Goal: Task Accomplishment & Management: Complete application form

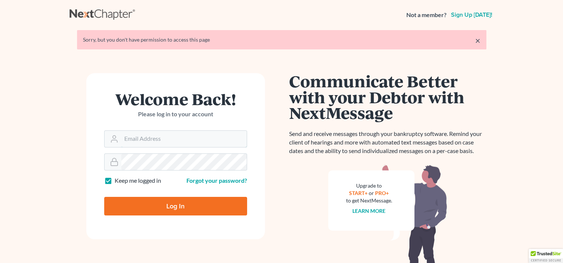
type input "[EMAIL_ADDRESS][DOMAIN_NAME]"
click at [190, 205] on input "Log In" at bounding box center [175, 206] width 143 height 19
type input "Thinking..."
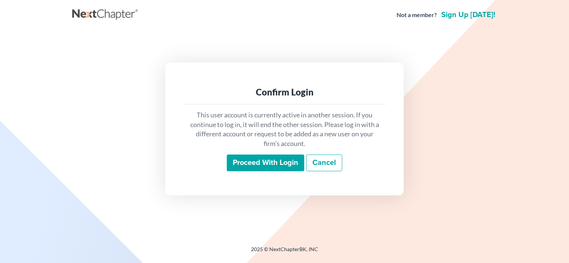
click at [282, 165] on input "Proceed with login" at bounding box center [265, 163] width 77 height 17
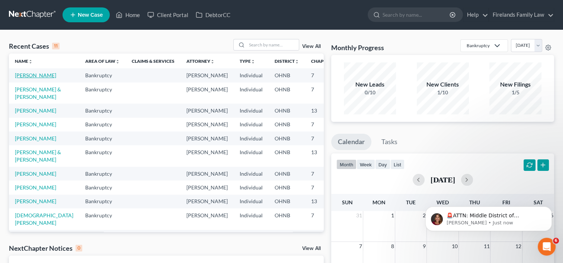
click at [22, 76] on link "[PERSON_NAME]" at bounding box center [35, 75] width 41 height 6
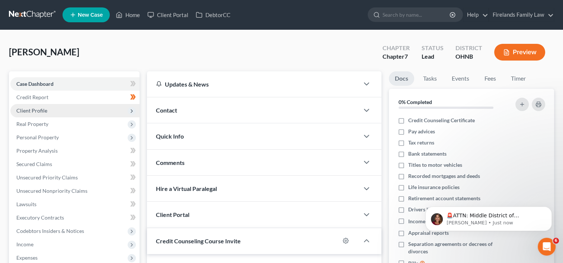
click at [74, 111] on span "Client Profile" at bounding box center [74, 110] width 129 height 13
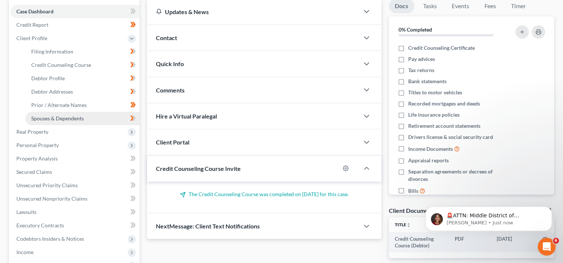
scroll to position [74, 0]
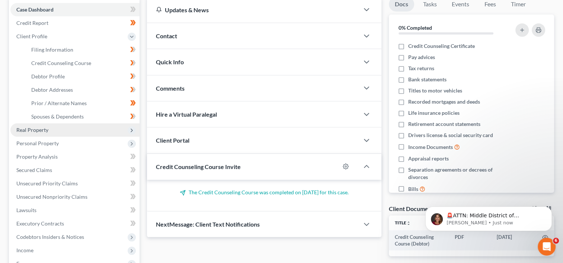
click at [68, 132] on span "Real Property" at bounding box center [74, 130] width 129 height 13
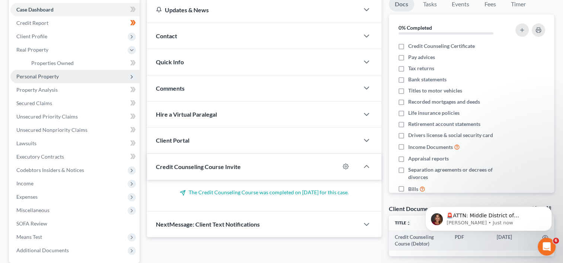
click at [65, 76] on span "Personal Property" at bounding box center [74, 76] width 129 height 13
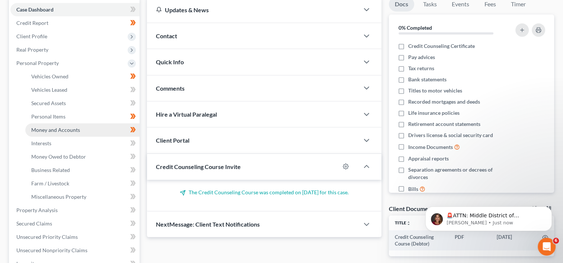
click at [70, 130] on span "Money and Accounts" at bounding box center [55, 130] width 49 height 6
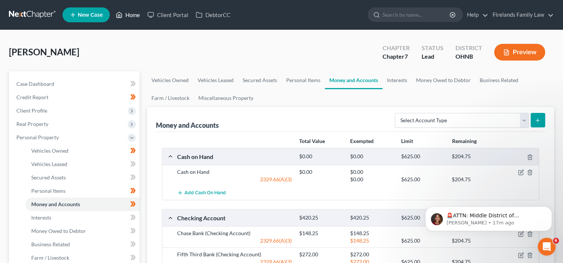
click at [137, 12] on link "Home" at bounding box center [128, 14] width 32 height 13
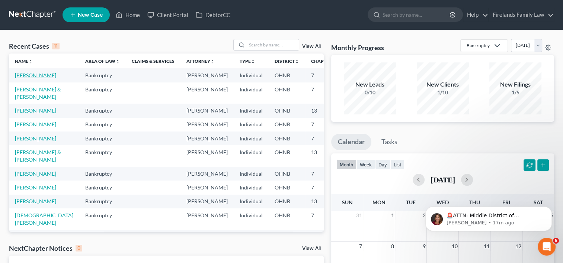
click at [21, 74] on link "Yeamans, Michael" at bounding box center [35, 75] width 41 height 6
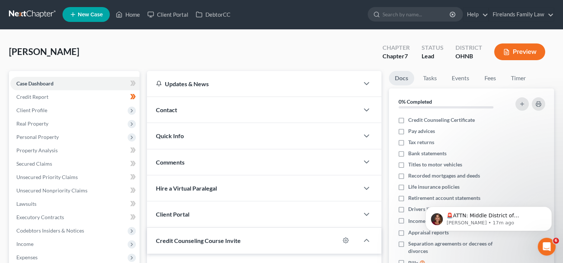
scroll to position [131, 0]
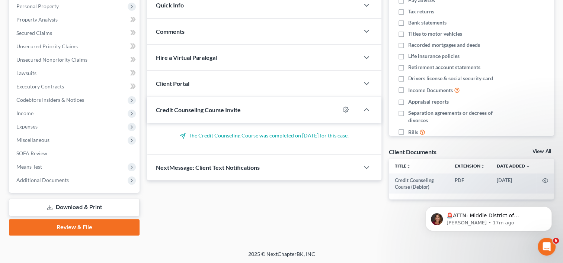
click at [47, 207] on icon at bounding box center [50, 208] width 6 height 6
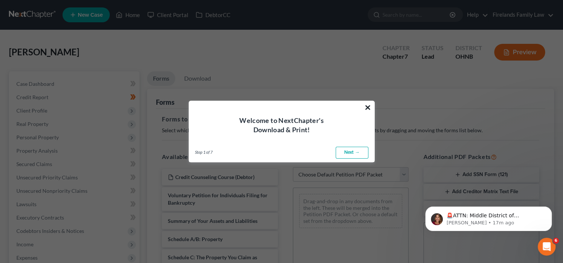
click at [367, 106] on button "×" at bounding box center [367, 108] width 7 height 12
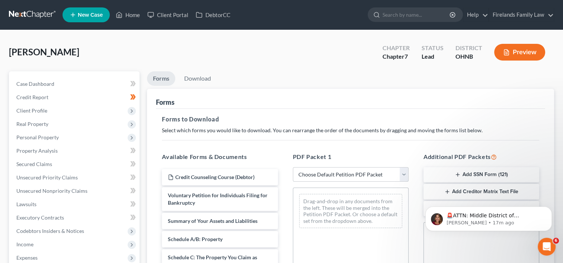
click at [403, 176] on select "Choose Default Petition PDF Packet Complete Bankruptcy Petition (all forms and …" at bounding box center [351, 174] width 116 height 15
select select "3"
click at [293, 167] on select "Choose Default Petition PDF Packet Complete Bankruptcy Petition (all forms and …" at bounding box center [351, 174] width 116 height 15
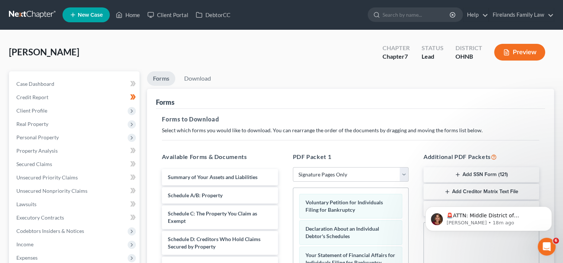
click at [457, 174] on div "🚨ATTN: Middle District of Florida The court has added a new Credit Counseling F…" at bounding box center [488, 184] width 137 height 93
click at [454, 174] on div "🚨ATTN: Middle District of Florida The court has added a new Credit Counseling F…" at bounding box center [488, 184] width 137 height 93
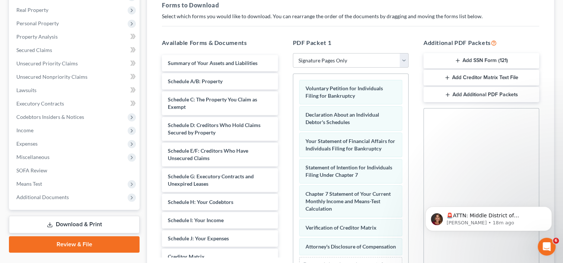
scroll to position [112, 0]
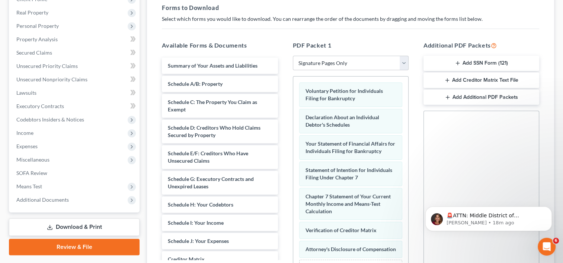
click at [457, 63] on line "button" at bounding box center [457, 63] width 3 height 0
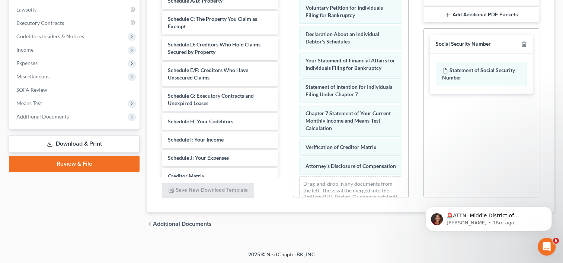
scroll to position [195, 0]
click at [552, 210] on button "Dismiss notification" at bounding box center [550, 209] width 10 height 10
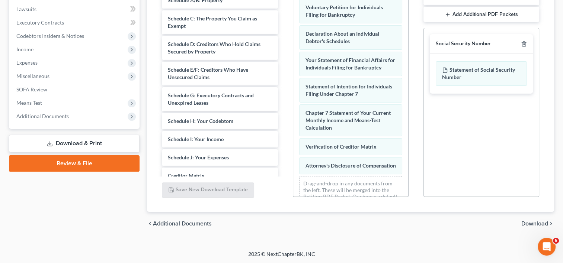
click at [533, 221] on span "Download" at bounding box center [534, 224] width 27 height 6
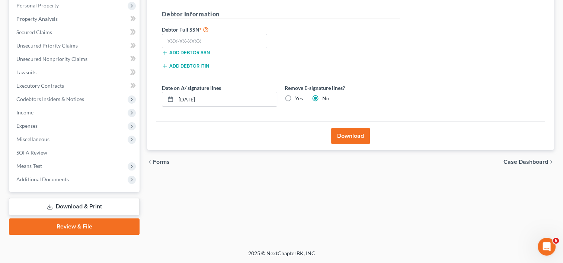
scroll to position [131, 0]
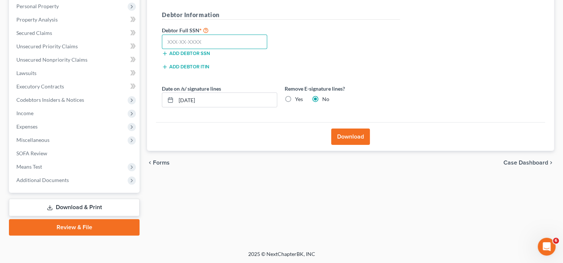
click at [199, 41] on input "text" at bounding box center [214, 42] width 105 height 15
type input "273-64-4340"
click at [354, 138] on button "Download" at bounding box center [350, 137] width 39 height 16
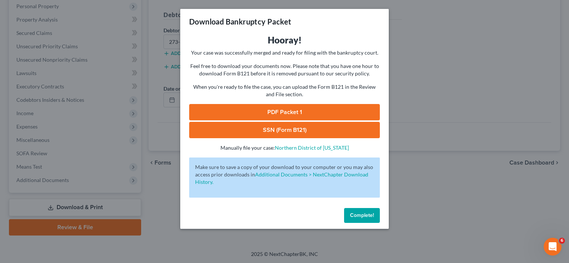
click at [266, 113] on link "PDF Packet 1" at bounding box center [284, 112] width 191 height 16
click at [298, 131] on link "SSN (Form B121)" at bounding box center [284, 130] width 191 height 16
click at [356, 216] on span "Complete!" at bounding box center [362, 215] width 24 height 6
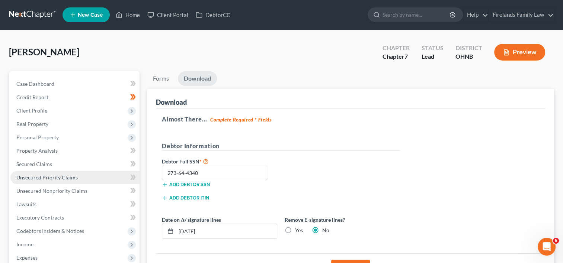
scroll to position [0, 0]
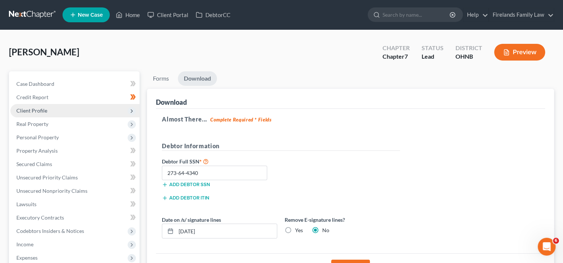
click at [74, 115] on span "Client Profile" at bounding box center [74, 110] width 129 height 13
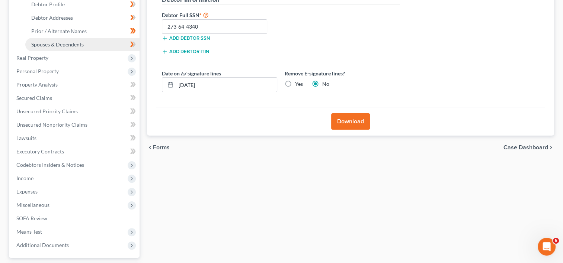
scroll to position [149, 0]
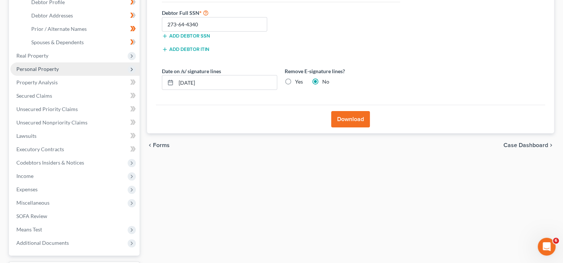
click at [73, 72] on span "Personal Property" at bounding box center [74, 69] width 129 height 13
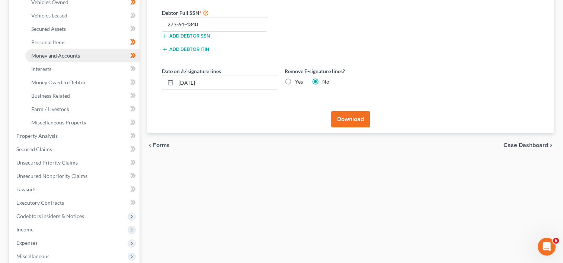
click at [84, 54] on link "Money and Accounts" at bounding box center [82, 55] width 114 height 13
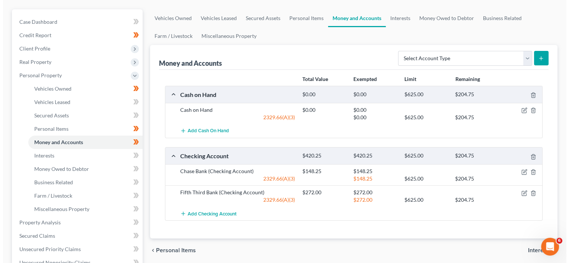
scroll to position [74, 0]
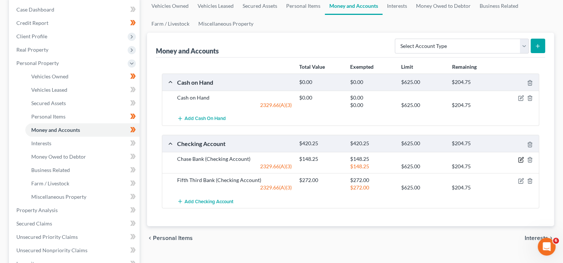
click at [520, 158] on icon "button" at bounding box center [521, 160] width 6 height 6
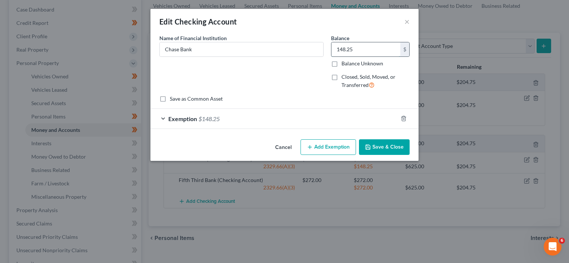
click at [358, 46] on input "148.25" at bounding box center [365, 49] width 69 height 14
type input "27.93"
click at [329, 146] on button "Add Exemption" at bounding box center [327, 148] width 55 height 16
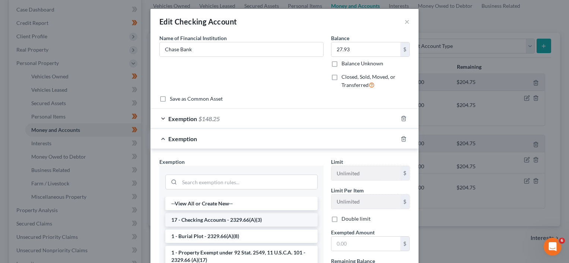
click at [252, 219] on li "17 - Checking Accounts - 2329.66(A)(3)" at bounding box center [241, 220] width 152 height 13
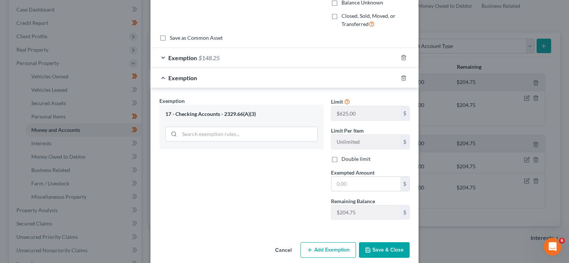
scroll to position [70, 0]
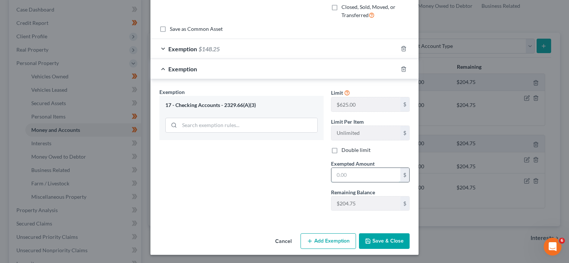
click at [373, 173] on input "text" at bounding box center [365, 175] width 69 height 14
type input "27.93"
click at [391, 237] on button "Save & Close" at bounding box center [384, 242] width 51 height 16
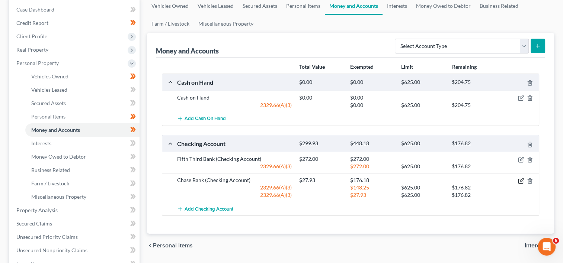
click at [520, 180] on icon "button" at bounding box center [521, 180] width 3 height 3
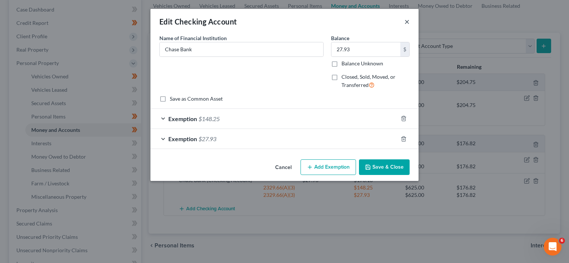
click at [405, 21] on button "×" at bounding box center [406, 21] width 5 height 9
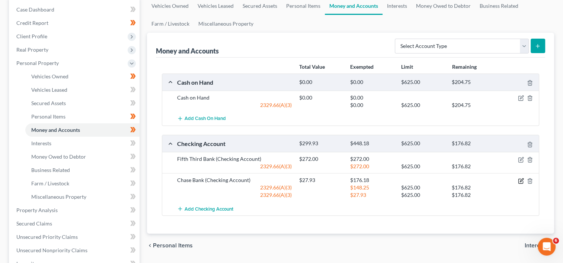
click at [521, 180] on icon "button" at bounding box center [521, 180] width 3 height 3
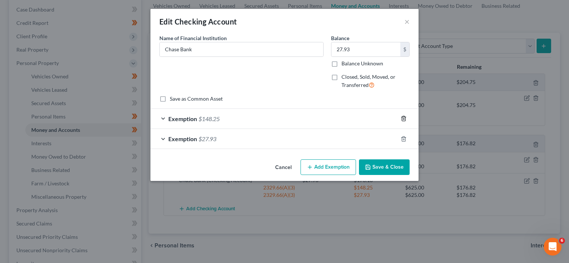
click at [404, 118] on icon "button" at bounding box center [403, 119] width 6 height 6
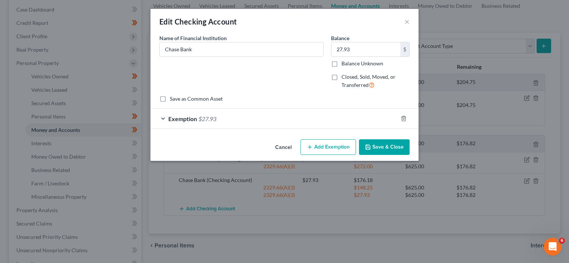
click at [386, 146] on button "Save & Close" at bounding box center [384, 148] width 51 height 16
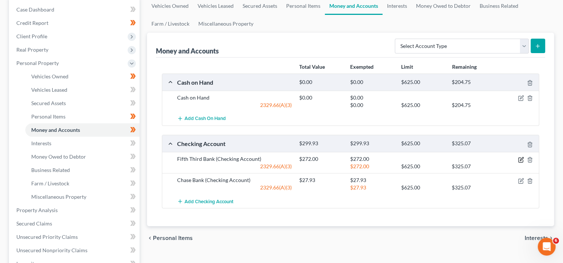
click at [522, 157] on icon "button" at bounding box center [521, 158] width 3 height 3
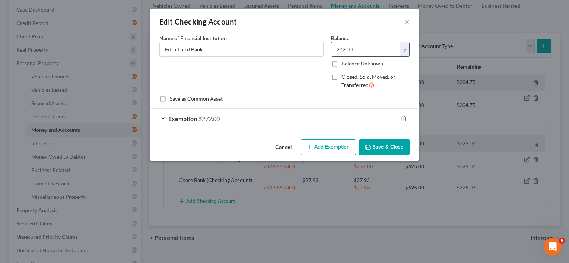
click at [362, 54] on input "272.00" at bounding box center [365, 49] width 69 height 14
type input "370.02"
click at [162, 117] on div "Exemption $272.00" at bounding box center [273, 119] width 247 height 20
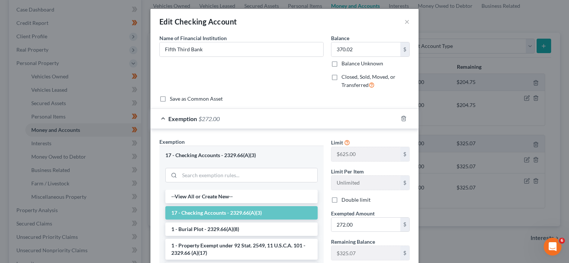
click at [243, 211] on li "17 - Checking Accounts - 2329.66(A)(3)" at bounding box center [241, 213] width 152 height 13
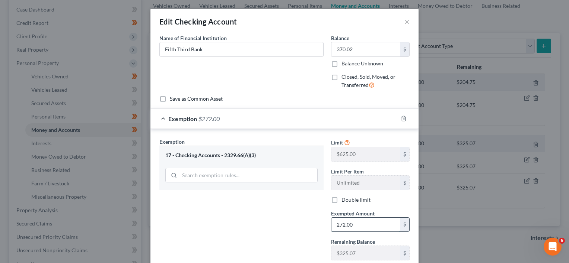
click at [370, 219] on input "272.00" at bounding box center [365, 225] width 69 height 14
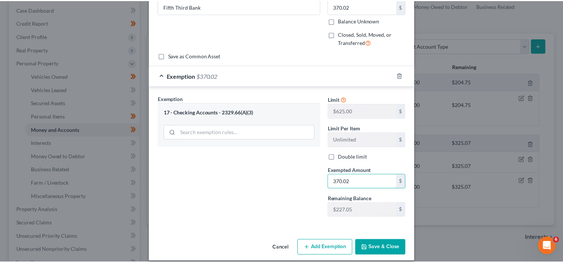
scroll to position [49, 0]
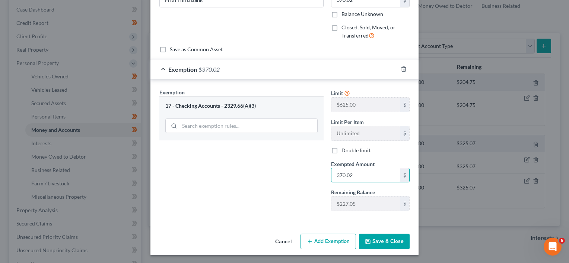
type input "370.02"
click at [369, 237] on button "Save & Close" at bounding box center [384, 242] width 51 height 16
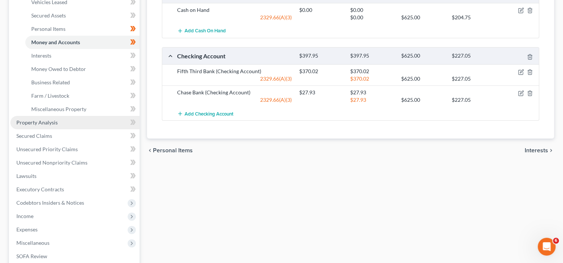
scroll to position [260, 0]
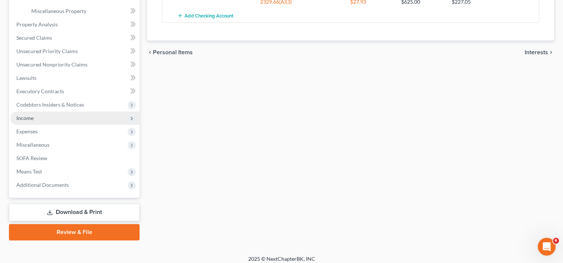
click at [68, 114] on span "Income" at bounding box center [74, 118] width 129 height 13
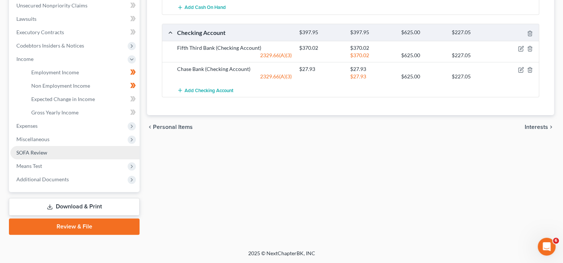
scroll to position [185, 0]
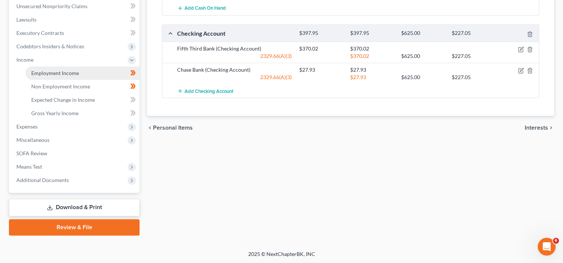
click at [95, 71] on link "Employment Income" at bounding box center [82, 73] width 114 height 13
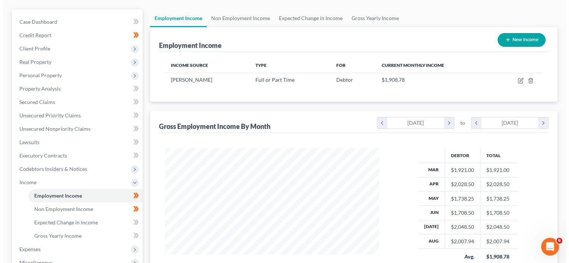
scroll to position [74, 0]
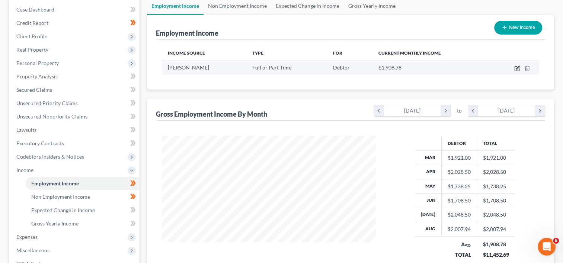
click at [518, 68] on icon "button" at bounding box center [517, 67] width 3 height 3
select select "0"
select select "39"
select select "2"
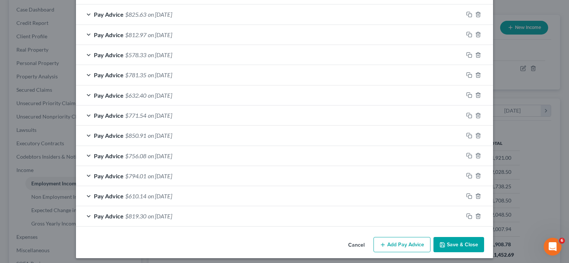
scroll to position [311, 0]
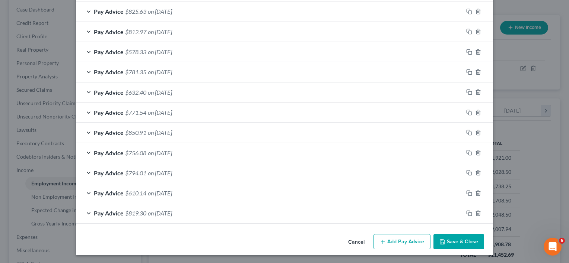
click at [401, 241] on button "Add Pay Advice" at bounding box center [401, 242] width 57 height 16
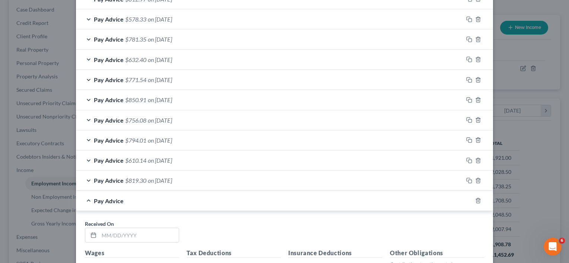
scroll to position [497, 0]
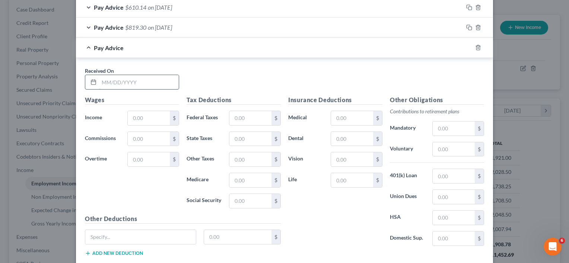
click at [110, 77] on input "text" at bounding box center [139, 82] width 80 height 14
type input "8/29/2025"
click at [137, 113] on input "text" at bounding box center [149, 118] width 42 height 14
type input "1,041.25"
click at [450, 146] on input "text" at bounding box center [453, 150] width 42 height 14
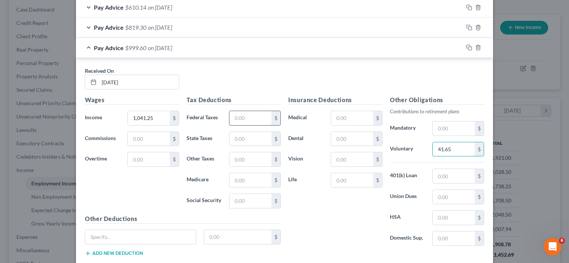
type input "41.65"
click at [243, 119] on input "text" at bounding box center [250, 118] width 42 height 14
type input "52.27"
click at [243, 177] on input "text" at bounding box center [250, 180] width 42 height 14
type input "15.09"
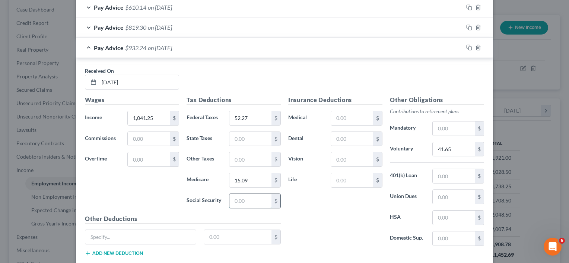
click at [247, 199] on input "text" at bounding box center [250, 201] width 42 height 14
type input "64.55"
click at [245, 138] on input "text" at bounding box center [250, 139] width 42 height 14
type input "16.95"
click at [248, 160] on input "text" at bounding box center [250, 160] width 42 height 14
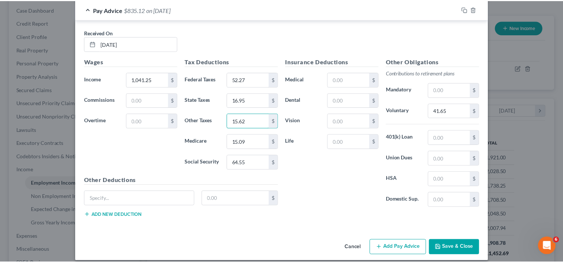
scroll to position [540, 0]
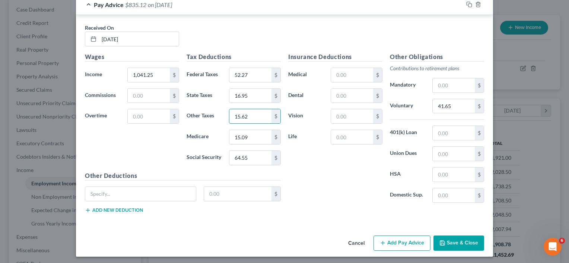
type input "15.62"
click at [450, 240] on button "Save & Close" at bounding box center [458, 244] width 51 height 16
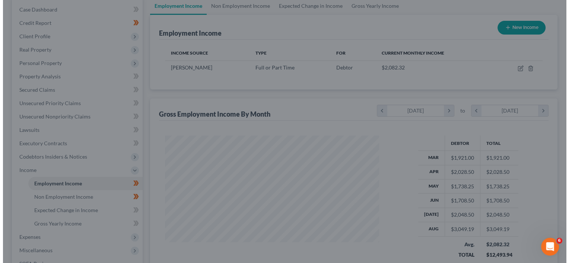
scroll to position [371983, 371887]
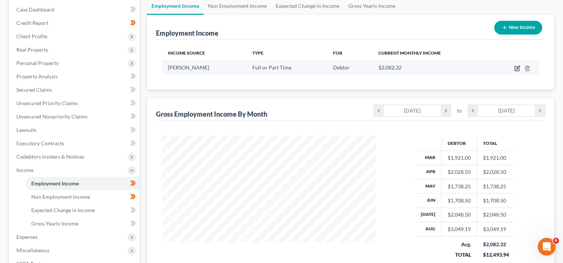
click at [516, 67] on icon "button" at bounding box center [517, 67] width 3 height 3
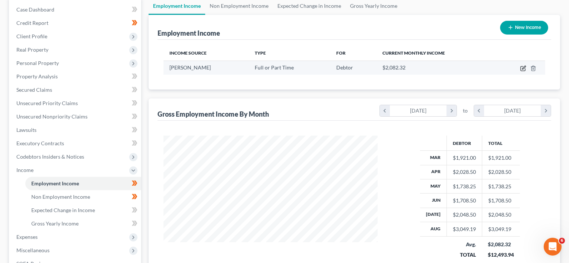
select select "0"
select select "39"
select select "2"
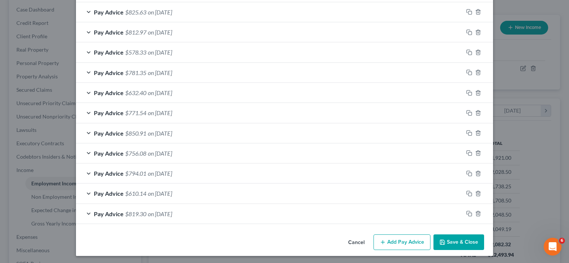
scroll to position [330, 0]
click at [393, 239] on button "Add Pay Advice" at bounding box center [401, 243] width 57 height 16
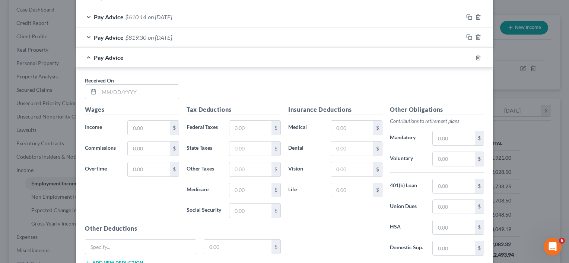
scroll to position [516, 0]
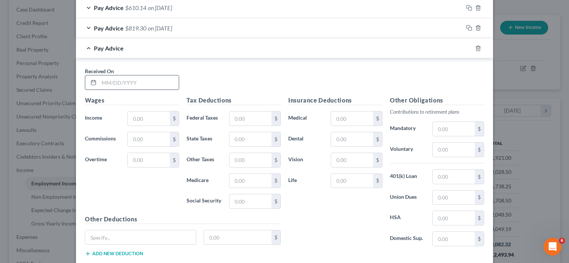
click at [117, 83] on input "text" at bounding box center [139, 83] width 80 height 14
type input "9/12/2025"
click at [143, 119] on input "text" at bounding box center [149, 119] width 42 height 14
type input "918.00"
click at [436, 146] on input "text" at bounding box center [453, 150] width 42 height 14
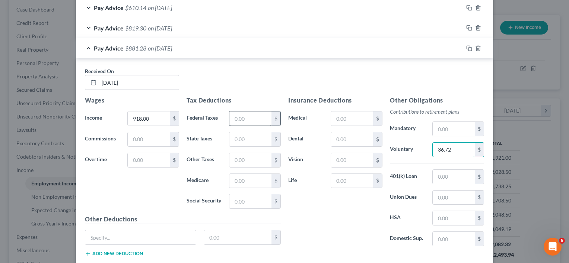
type input "36.72"
drag, startPoint x: 247, startPoint y: 112, endPoint x: 243, endPoint y: 110, distance: 4.2
click at [247, 112] on input "text" at bounding box center [250, 119] width 42 height 14
type input "40.44"
click at [236, 179] on input "text" at bounding box center [250, 181] width 42 height 14
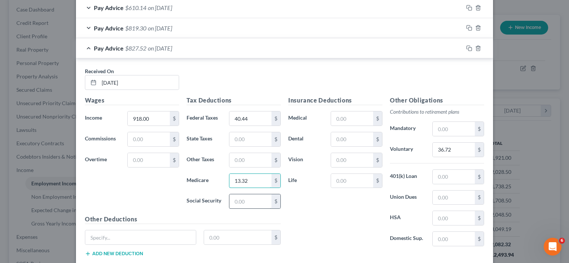
type input "13.32"
click at [242, 195] on input "text" at bounding box center [250, 202] width 42 height 14
type input "56.92"
click at [243, 137] on input "text" at bounding box center [250, 139] width 42 height 14
type input "13.42"
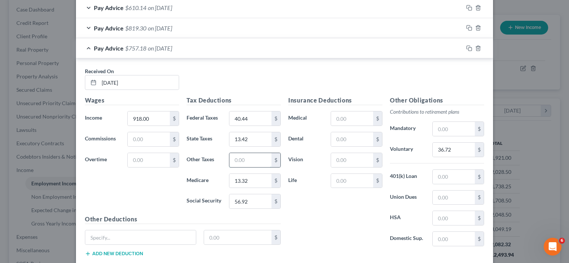
click at [241, 157] on input "text" at bounding box center [250, 160] width 42 height 14
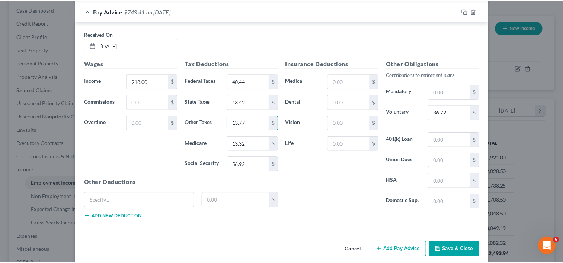
scroll to position [560, 0]
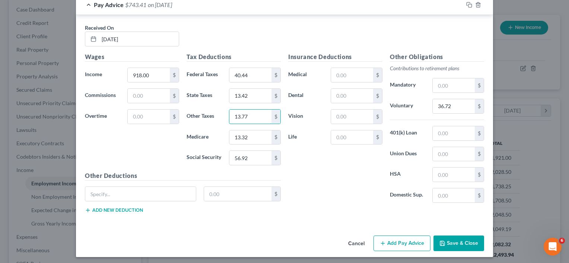
type input "13.77"
drag, startPoint x: 459, startPoint y: 241, endPoint x: 458, endPoint y: 237, distance: 4.0
click at [459, 240] on button "Save & Close" at bounding box center [458, 244] width 51 height 16
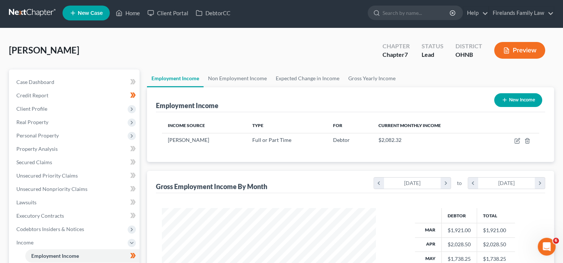
scroll to position [0, 0]
